Goal: Task Accomplishment & Management: Complete application form

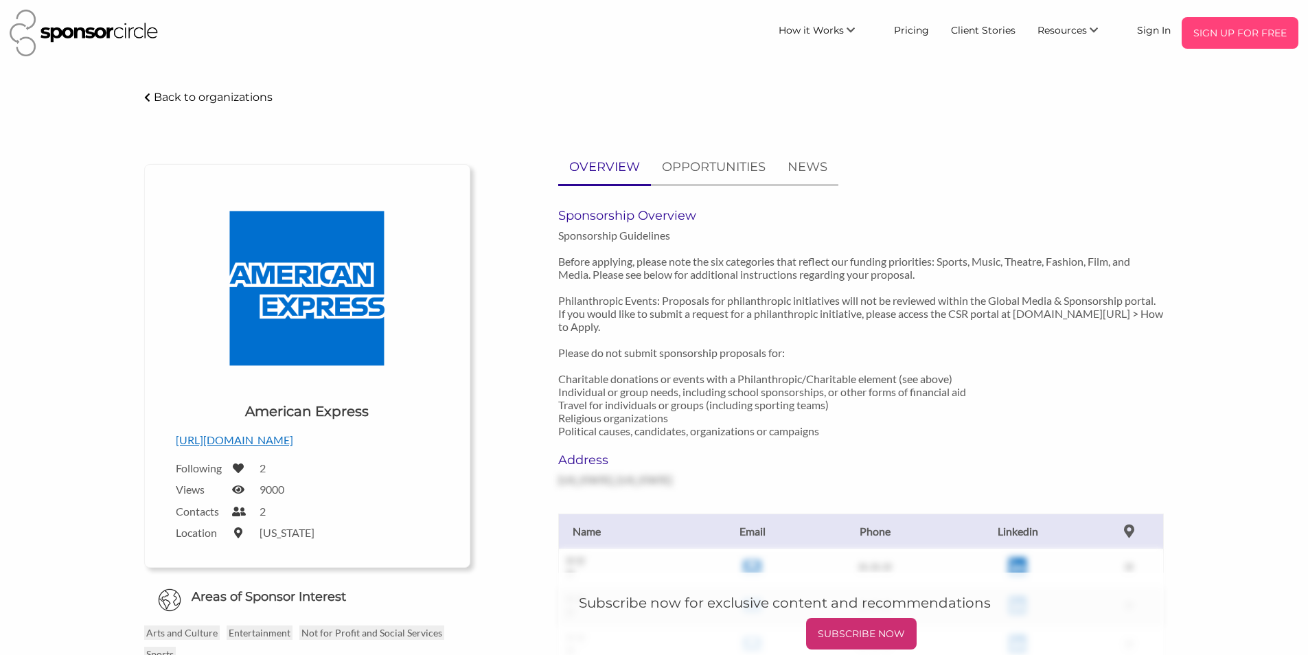
click at [1190, 32] on p "SIGN UP FOR FREE" at bounding box center [1240, 33] width 106 height 21
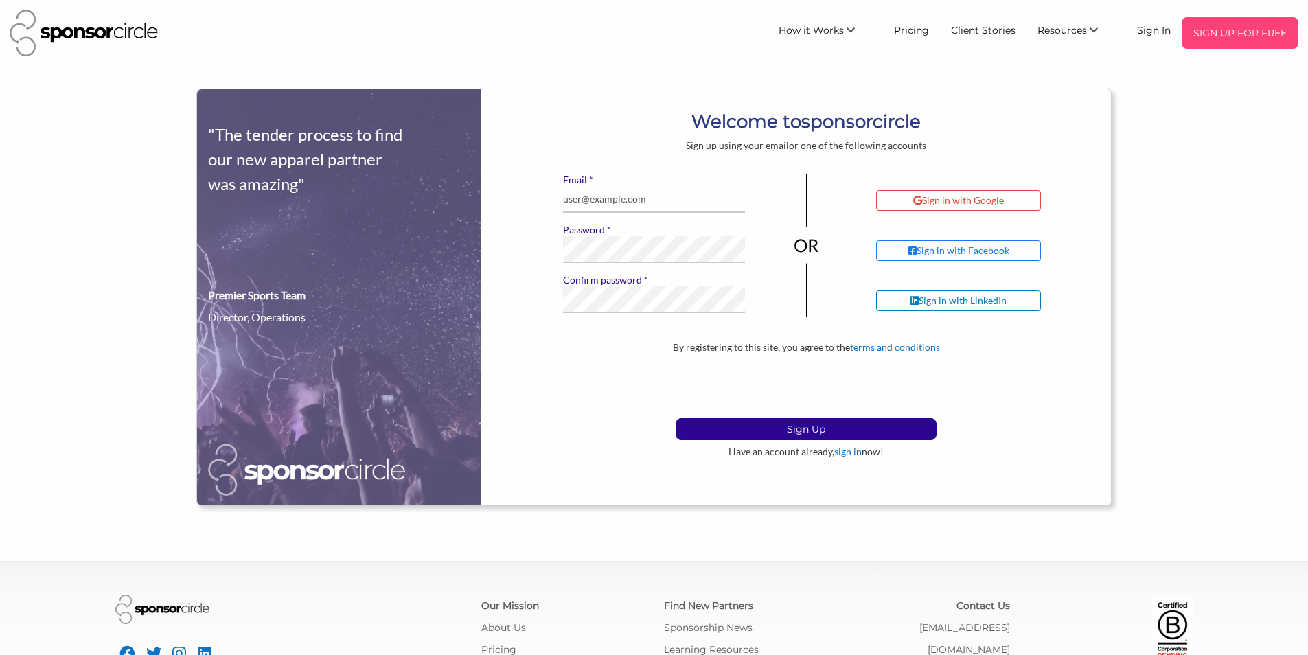
click at [1293, 28] on div "SIGN UP FOR FREE" at bounding box center [1240, 33] width 117 height 32
click at [1267, 25] on p "SIGN UP FOR FREE" at bounding box center [1240, 33] width 106 height 21
click at [1193, 38] on p "SIGN UP FOR FREE" at bounding box center [1240, 33] width 106 height 21
